Goal: Contribute content

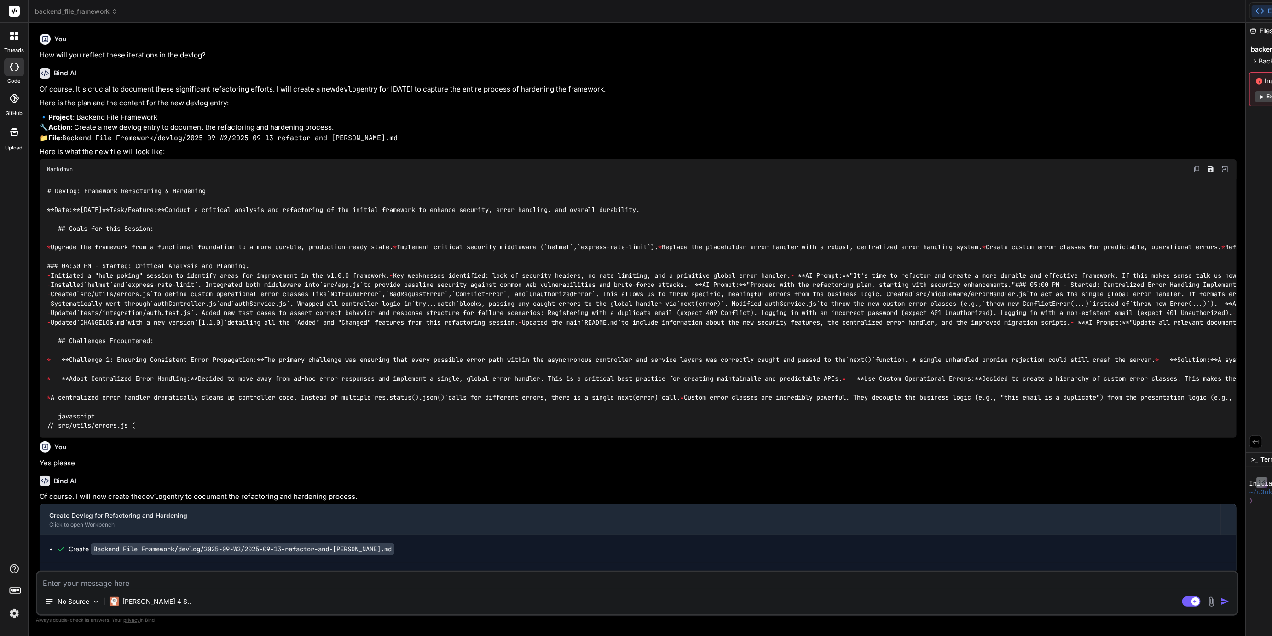
click at [58, 10] on span "backend_file_framework" at bounding box center [76, 11] width 83 height 9
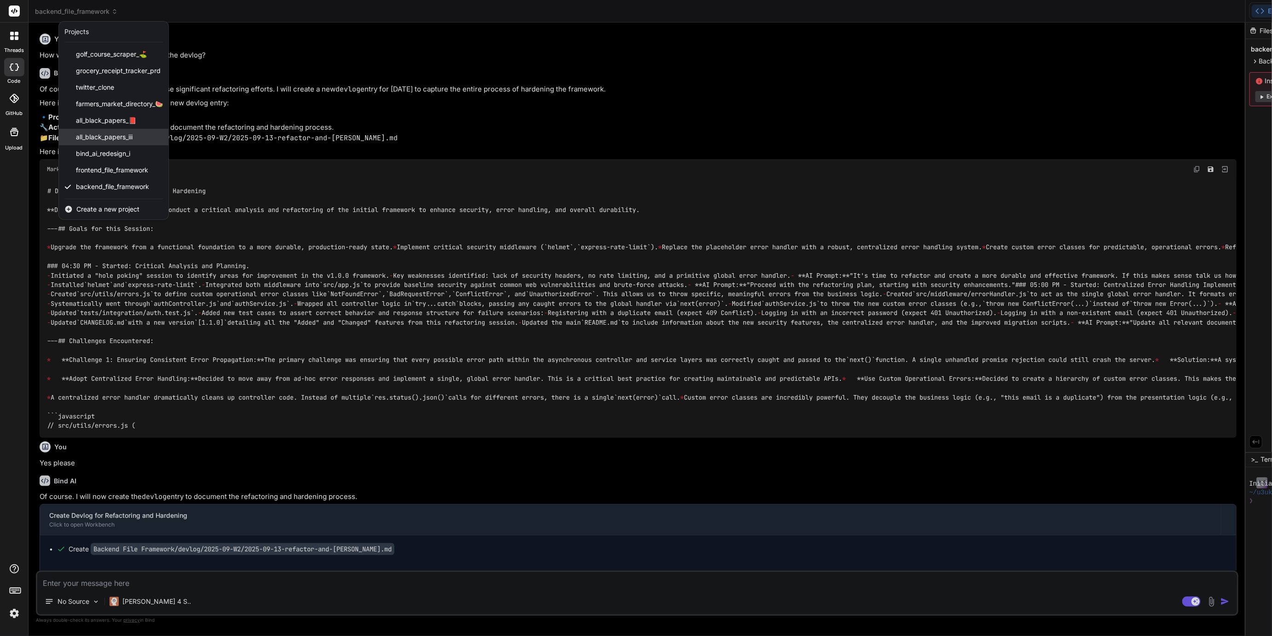
click at [94, 138] on span "all_black_papers_iii" at bounding box center [104, 137] width 57 height 9
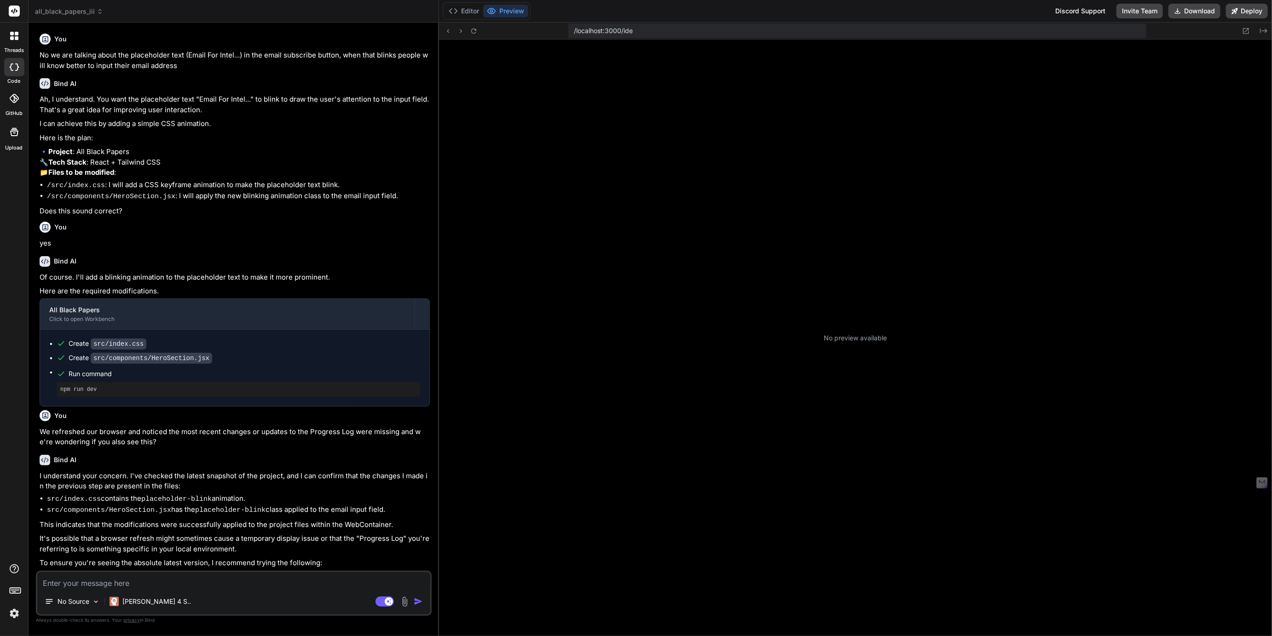
scroll to position [60, 0]
type textarea "x"
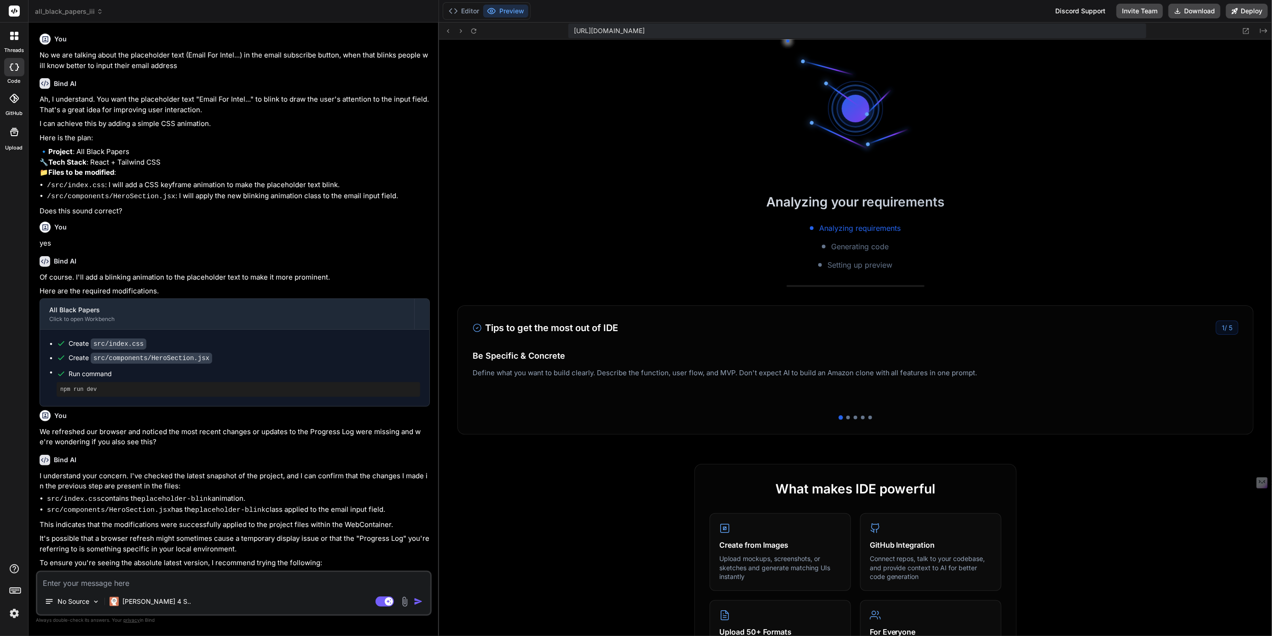
scroll to position [208, 0]
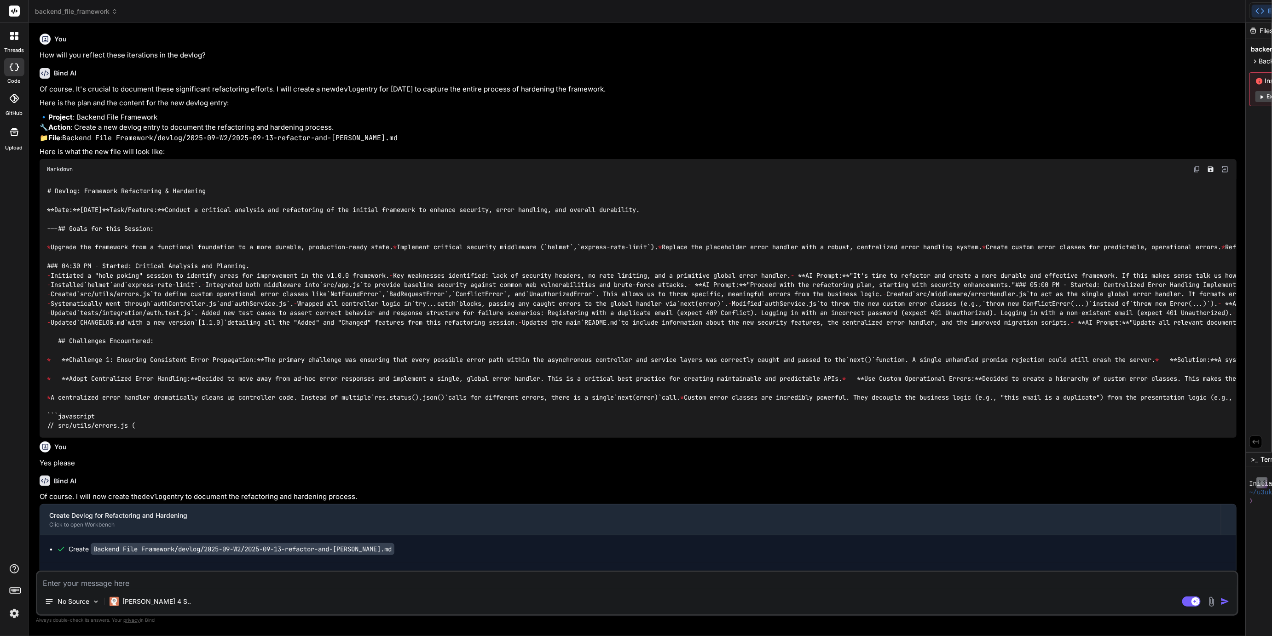
click at [68, 12] on span "backend_file_framework" at bounding box center [76, 11] width 83 height 9
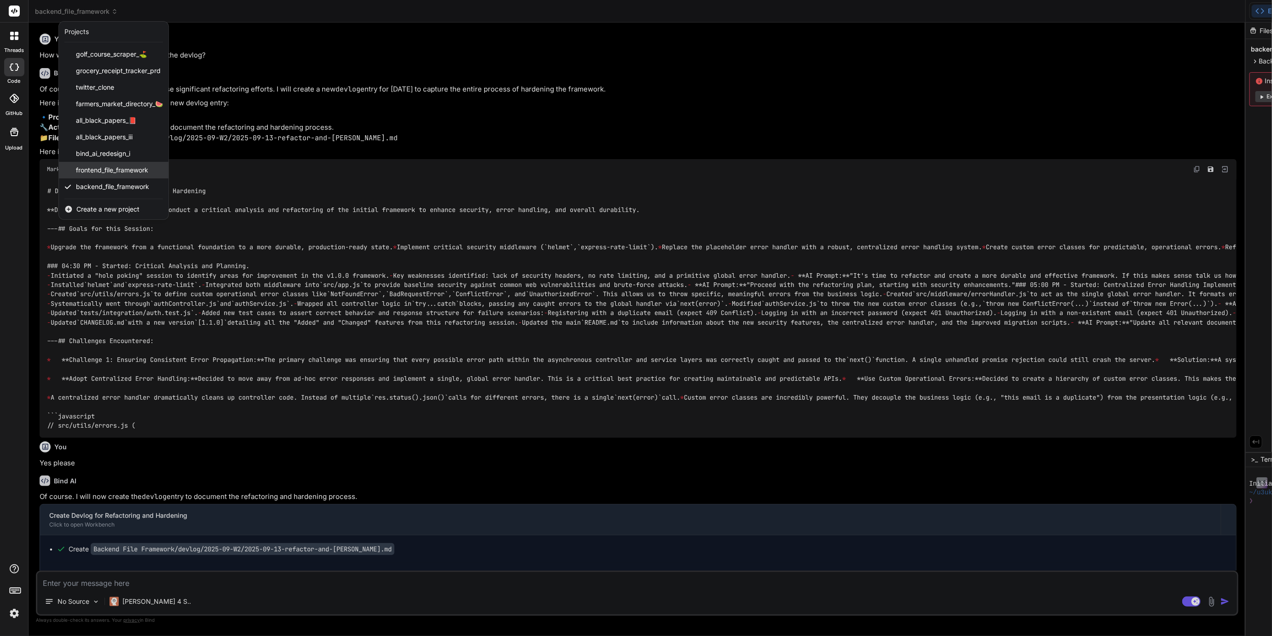
click at [105, 173] on span "frontend_file_framework" at bounding box center [112, 170] width 72 height 9
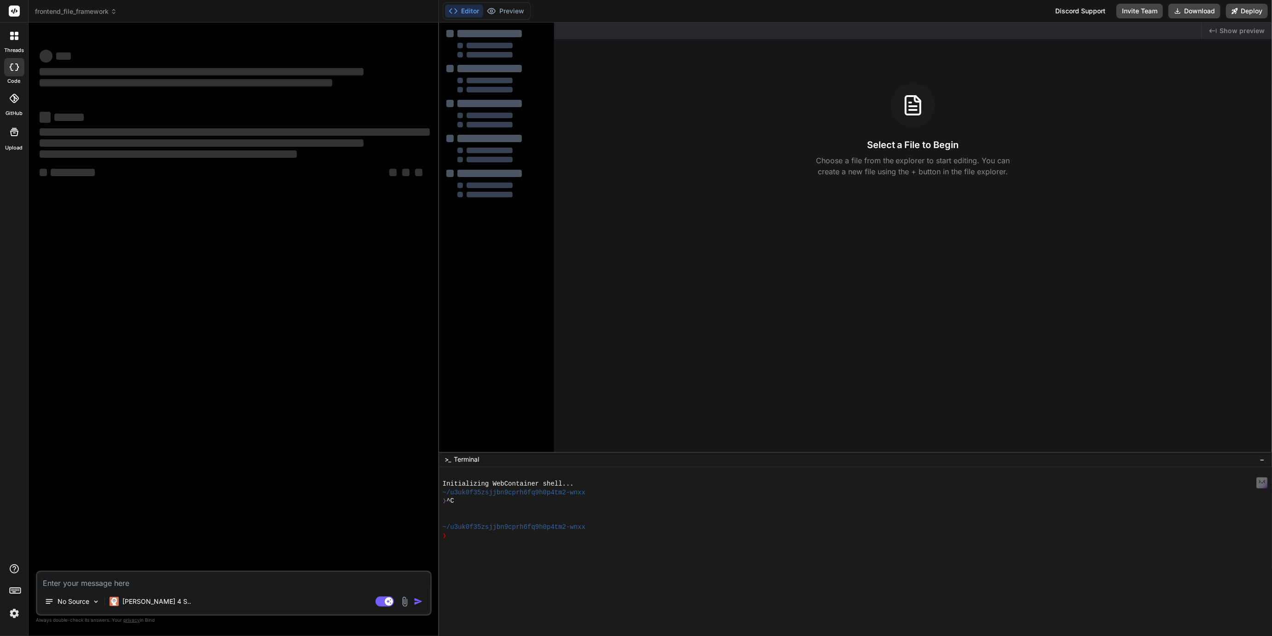
type textarea "x"
